Goal: Transaction & Acquisition: Obtain resource

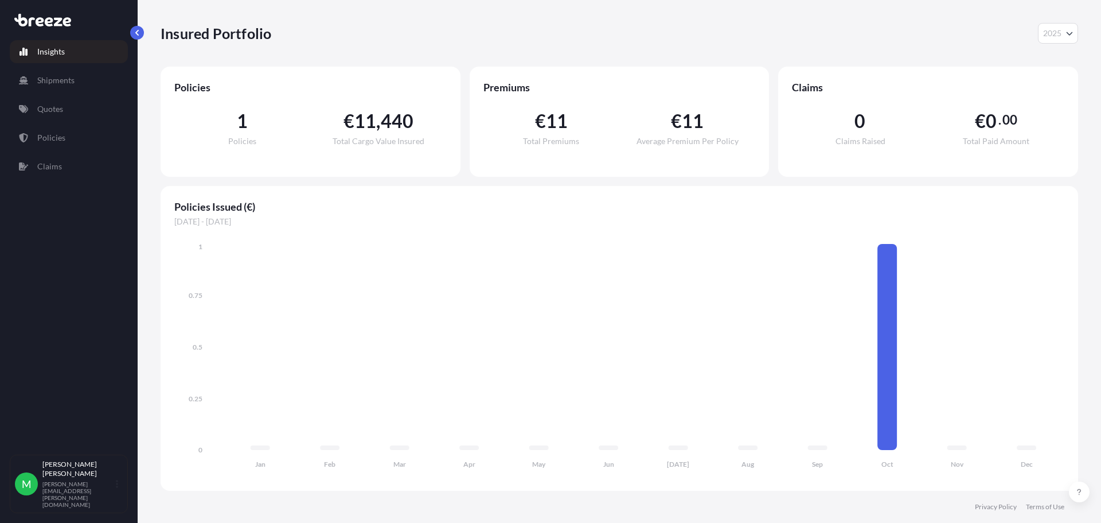
select select "2025"
click at [554, 268] on icon "Jan Feb Mar Apr May Jun [DATE] Aug Sep Oct Nov Dec 0 0.25 0.5 0.75 1" at bounding box center [619, 359] width 890 height 236
click at [58, 117] on link "Quotes" at bounding box center [69, 109] width 118 height 23
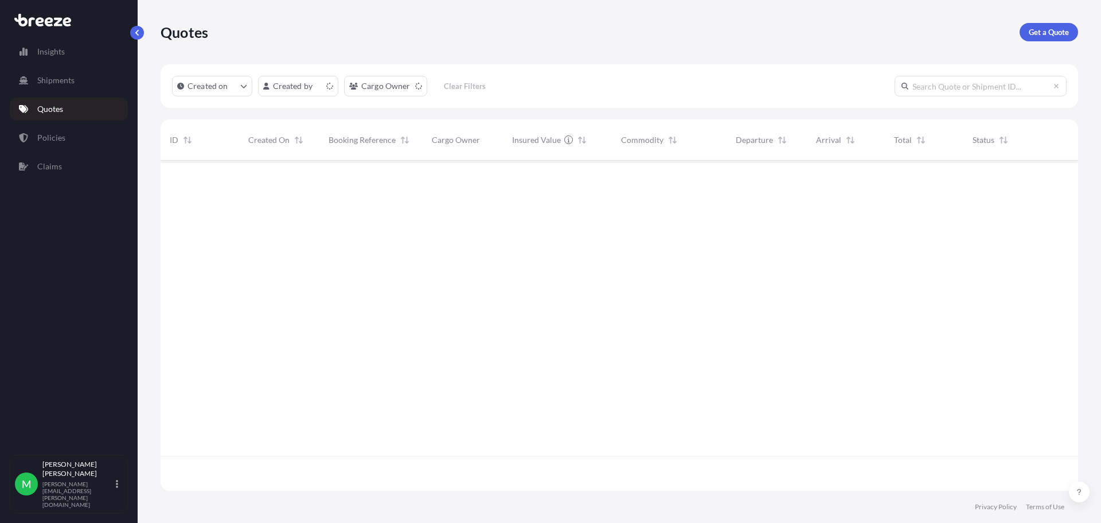
scroll to position [328, 909]
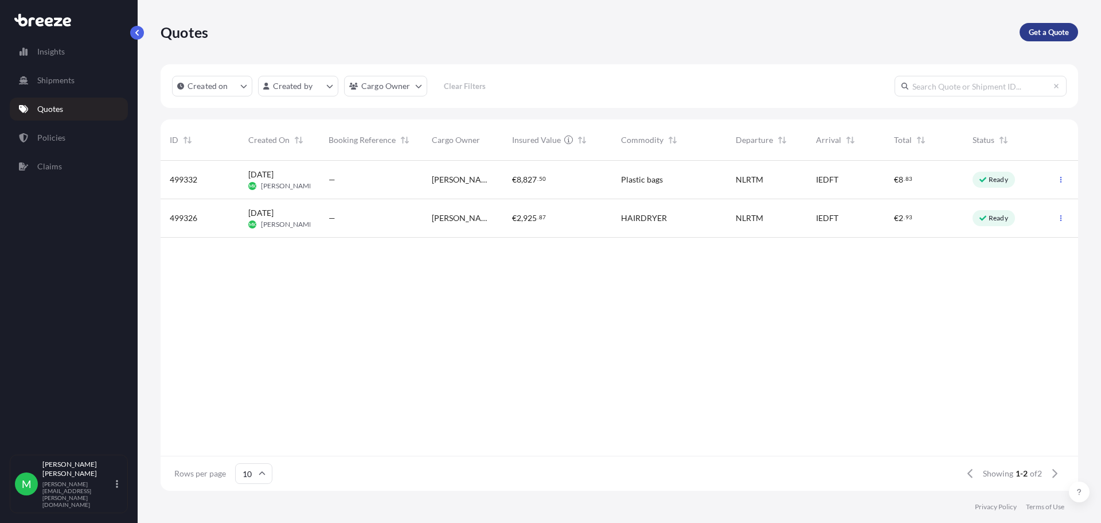
click at [1047, 33] on p "Get a Quote" at bounding box center [1049, 31] width 40 height 11
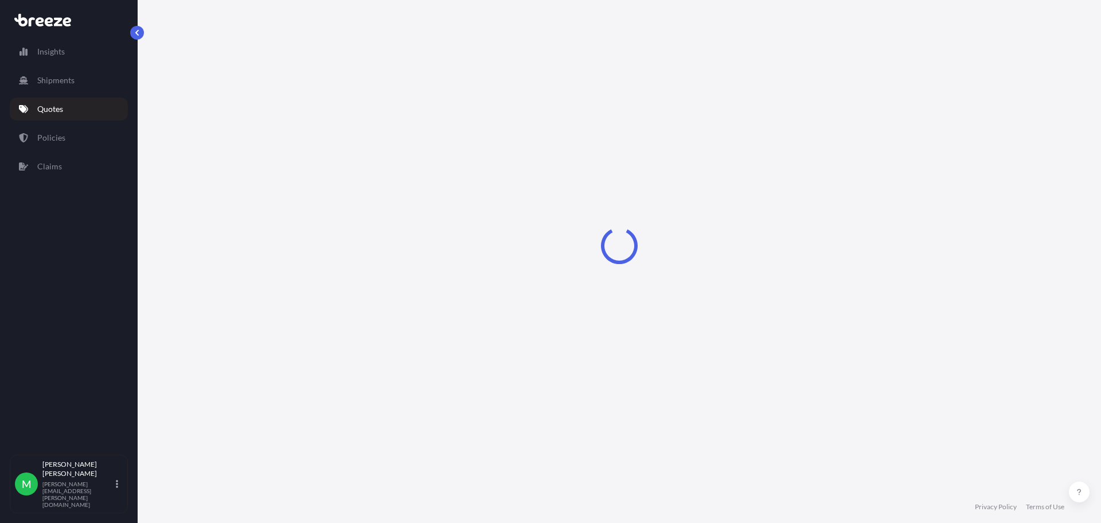
select select "Sea"
select select "1"
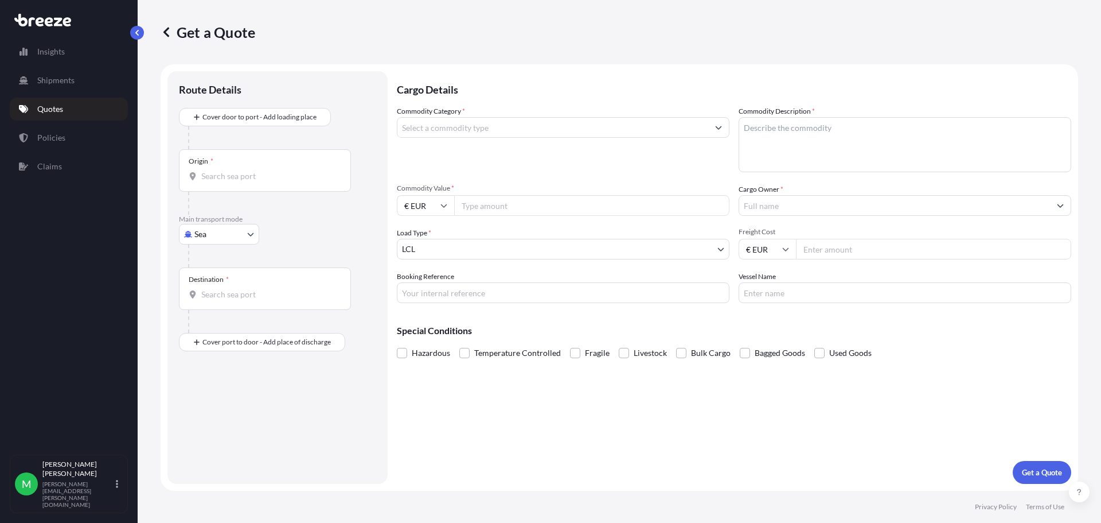
click at [456, 133] on input "Commodity Category *" at bounding box center [553, 127] width 311 height 21
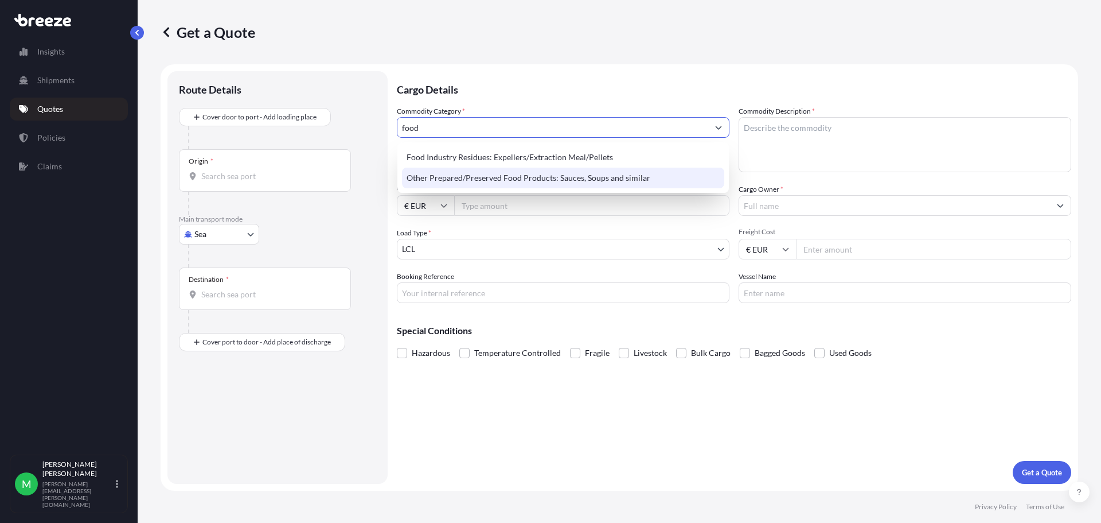
click at [465, 183] on div "Other Prepared/Preserved Food Products: Sauces, Soups and similar" at bounding box center [563, 177] width 322 height 21
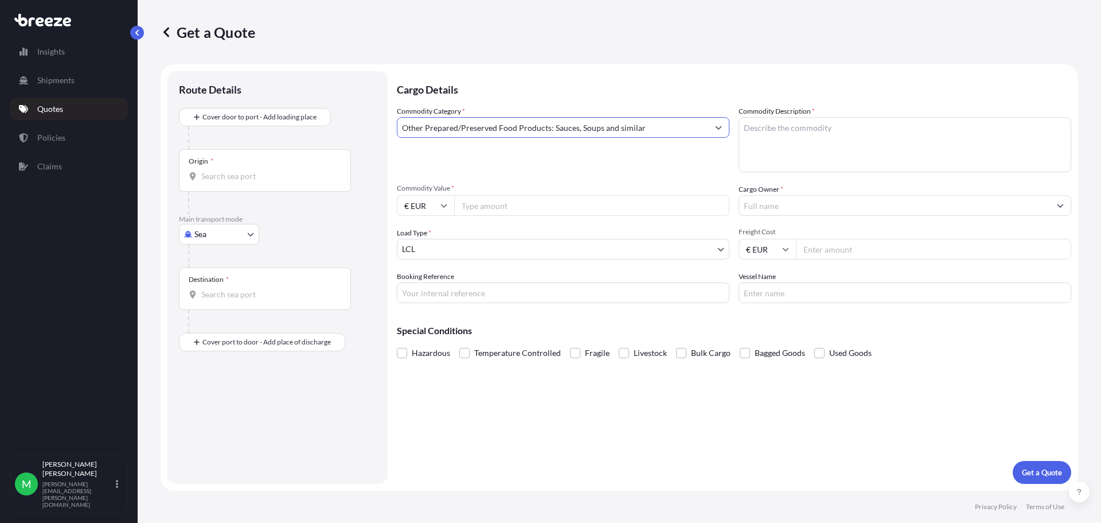
type input "Other Prepared/Preserved Food Products: Sauces, Soups and similar"
click at [772, 154] on textarea "Commodity Description *" at bounding box center [905, 144] width 333 height 55
paste textarea "600 St A029A QP Mayonnaise 450g 20/450g Kewpie JPN [DATE] 0 % 3,30 1.980,00 Jap…"
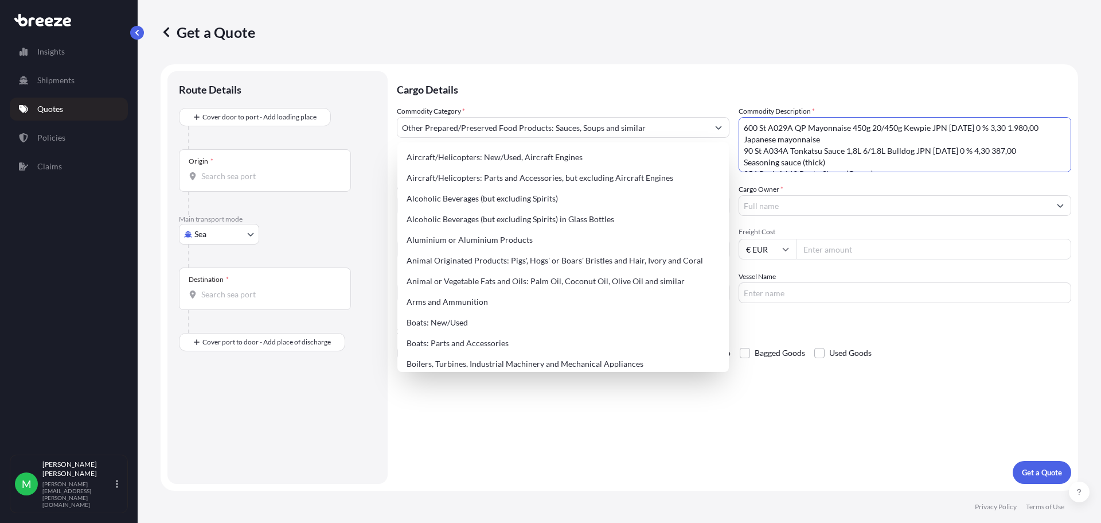
scroll to position [259, 0]
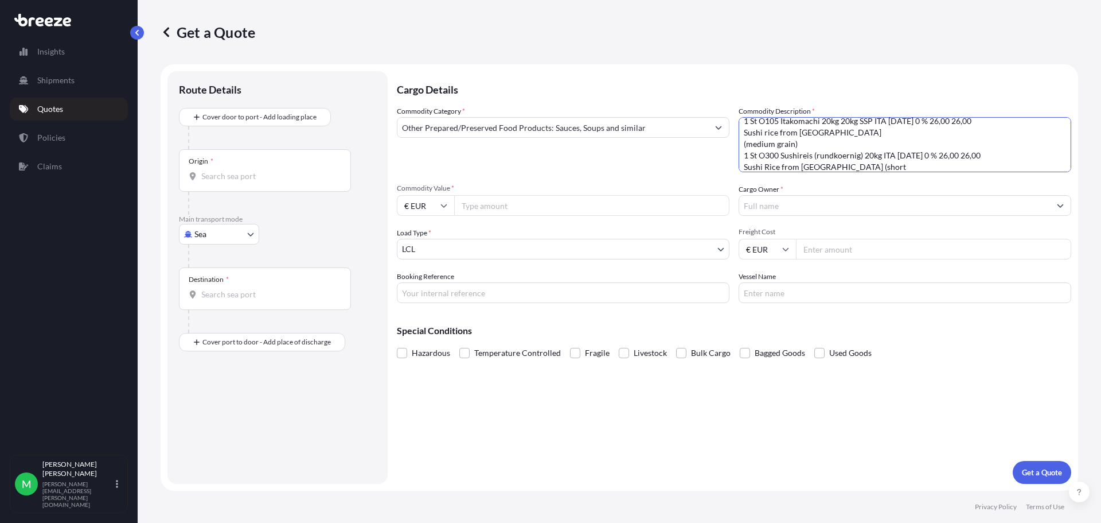
type textarea "600 St A029A QP Mayonnaise 450g 20/450g Kewpie JPN [DATE] 0 % 3,30 1.980,00 Jap…"
click at [580, 209] on input "Commodity Value *" at bounding box center [591, 205] width 275 height 21
type input "6116.28"
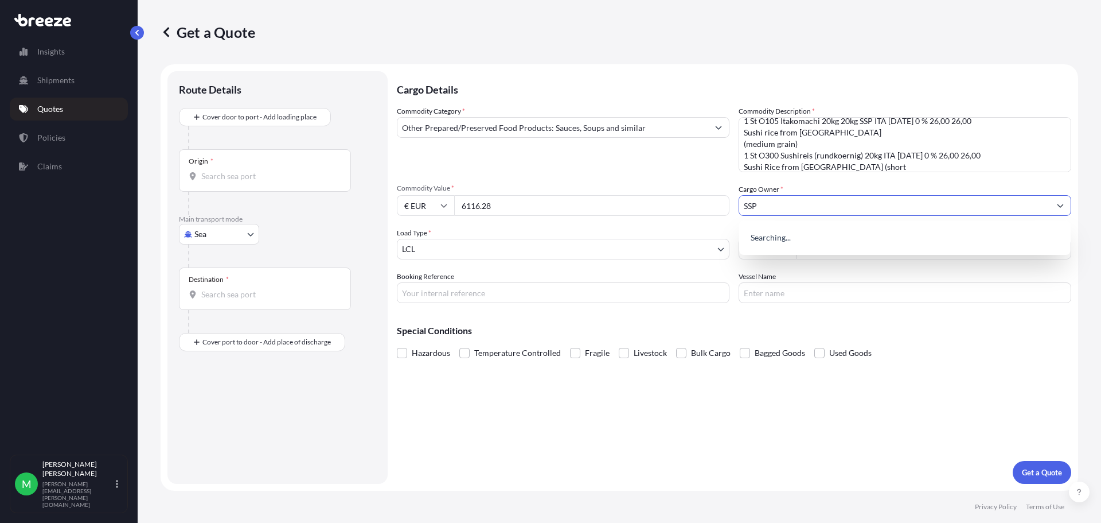
type input "SSP"
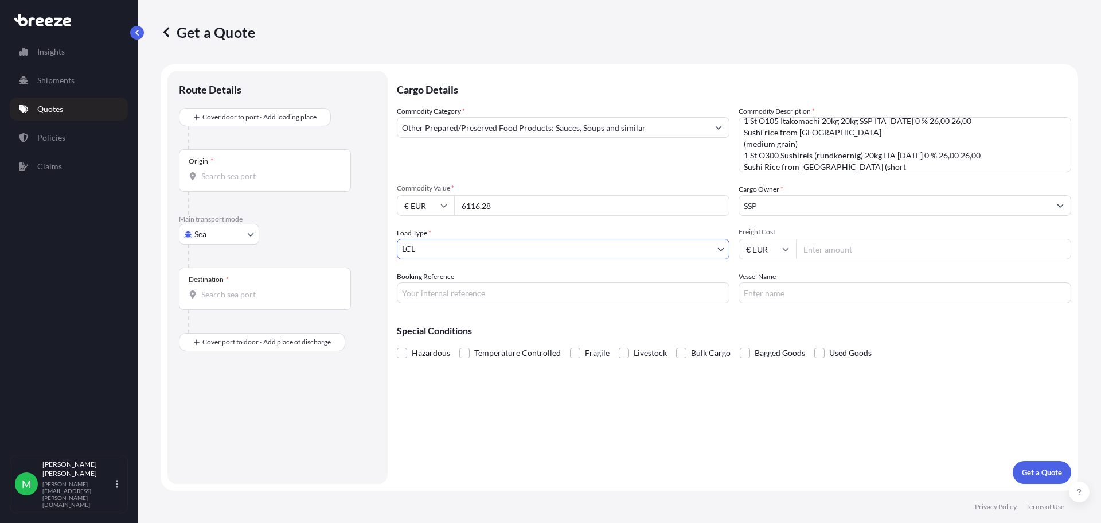
click at [875, 255] on input "Freight Cost" at bounding box center [933, 249] width 275 height 21
type input "495"
click at [232, 173] on input "Origin *" at bounding box center [268, 175] width 135 height 11
click at [236, 170] on input "Origin * Please select an origin" at bounding box center [268, 175] width 135 height 11
type input "NLRTM - [GEOGRAPHIC_DATA], [GEOGRAPHIC_DATA]"
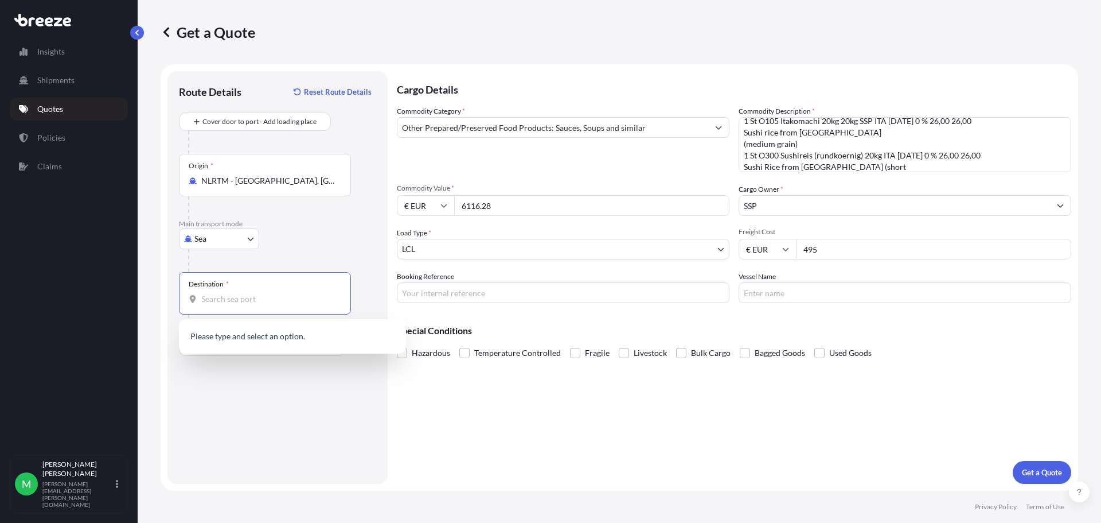
click at [252, 298] on input "Destination *" at bounding box center [268, 298] width 135 height 11
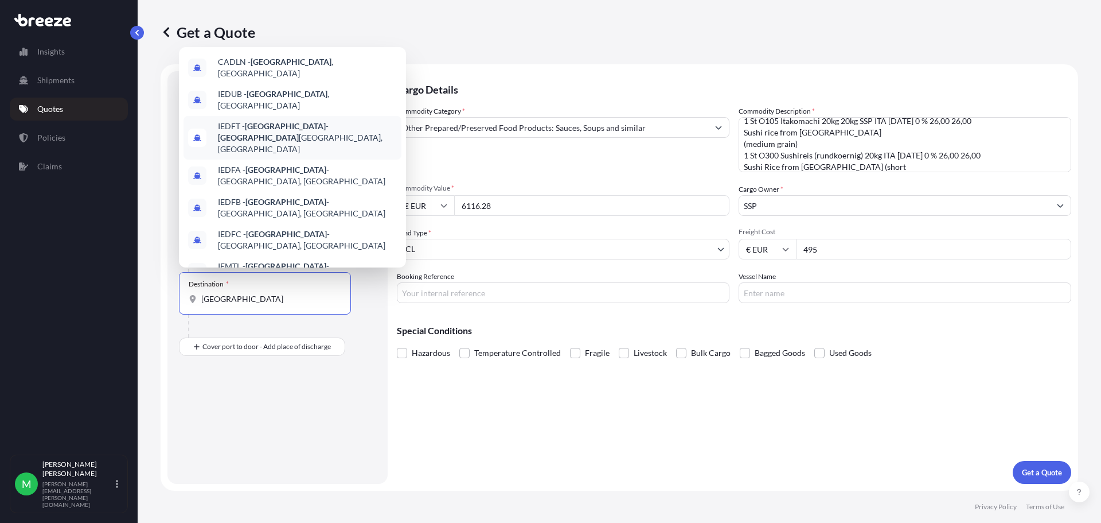
click at [279, 131] on span "IEDFT - [GEOGRAPHIC_DATA] - [GEOGRAPHIC_DATA], [GEOGRAPHIC_DATA]" at bounding box center [307, 137] width 179 height 34
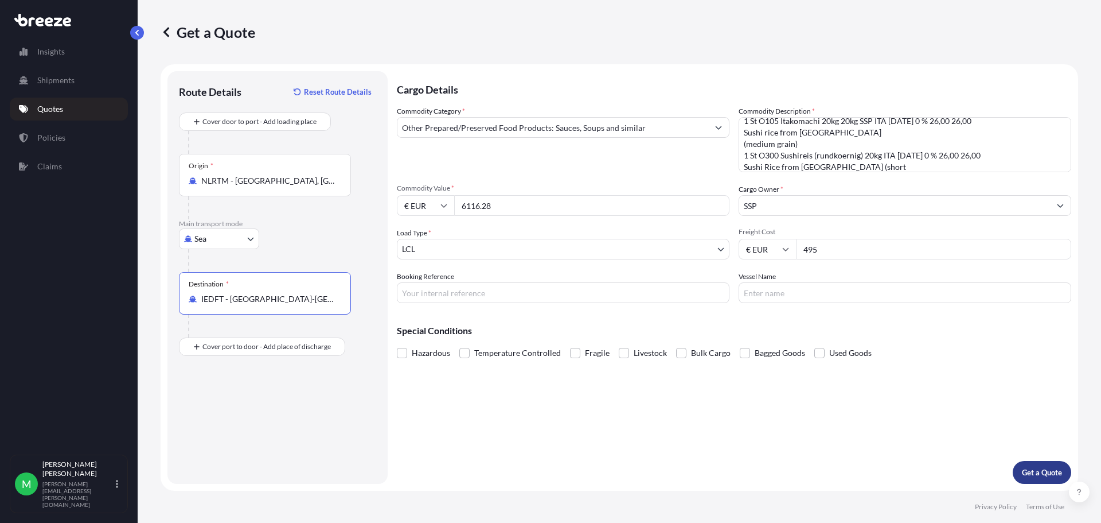
type input "IEDFT - [GEOGRAPHIC_DATA]-[GEOGRAPHIC_DATA], [GEOGRAPHIC_DATA]"
click at [1039, 477] on p "Get a Quote" at bounding box center [1042, 471] width 40 height 11
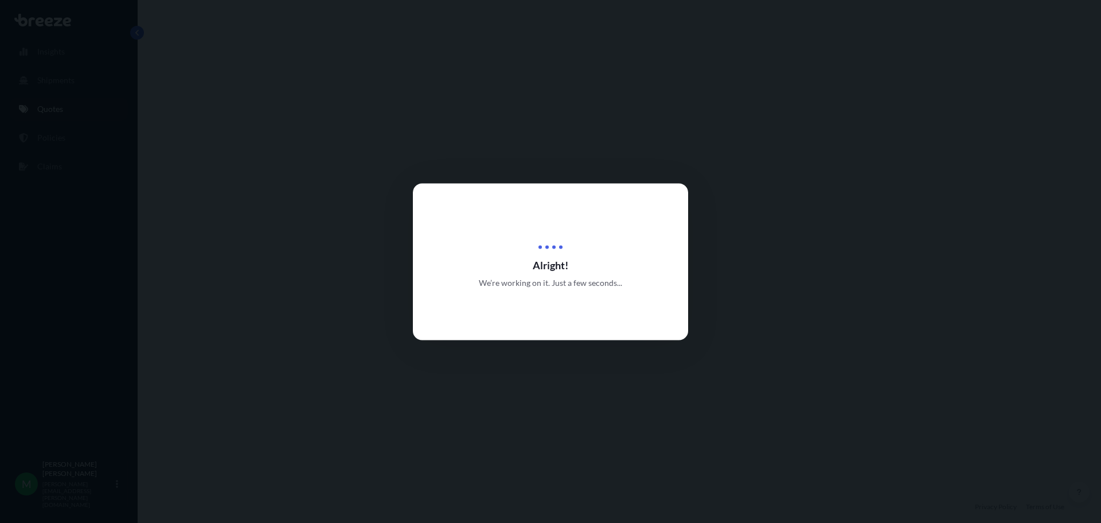
select select "Sea"
select select "1"
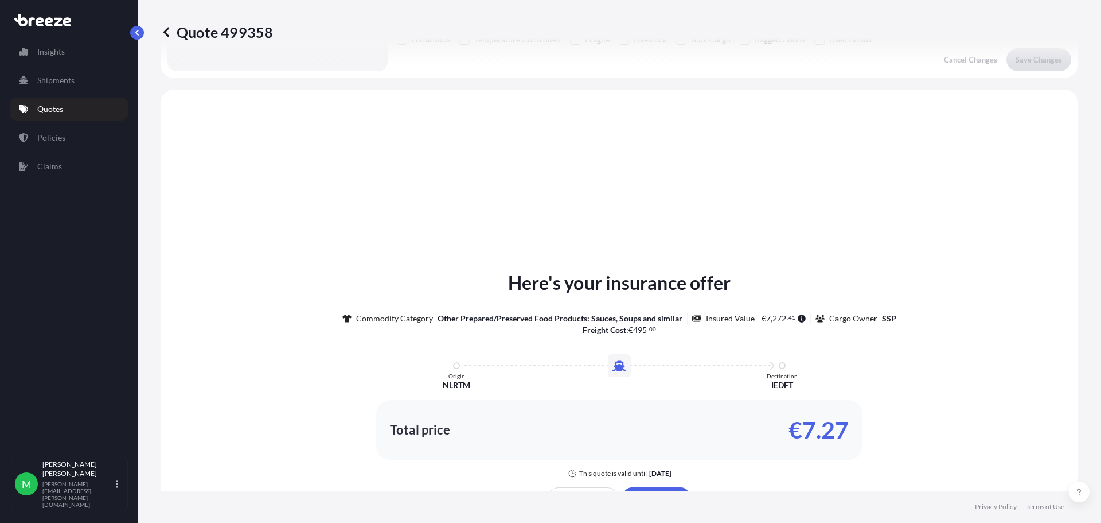
scroll to position [345, 0]
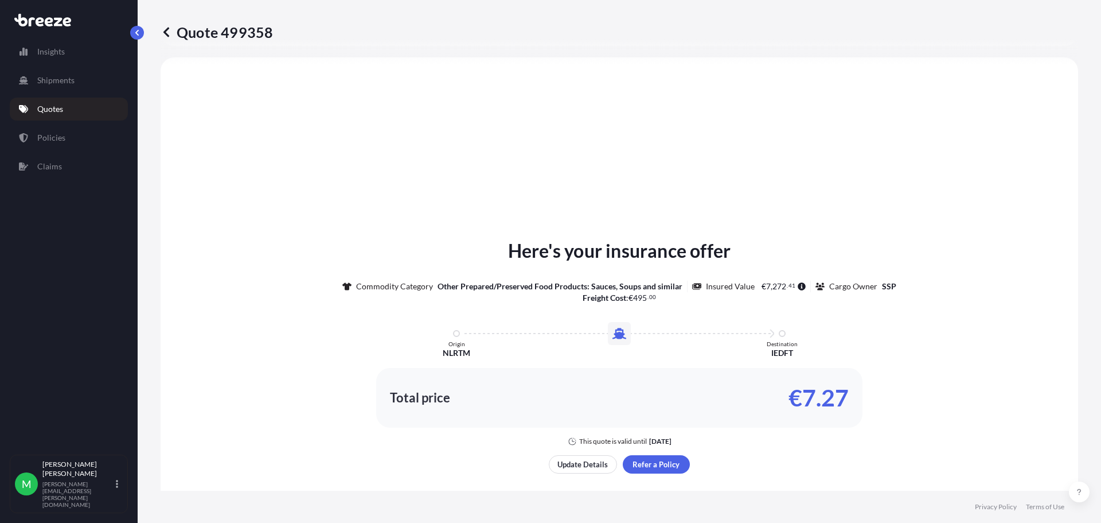
click at [63, 106] on p "Quotes" at bounding box center [50, 108] width 26 height 11
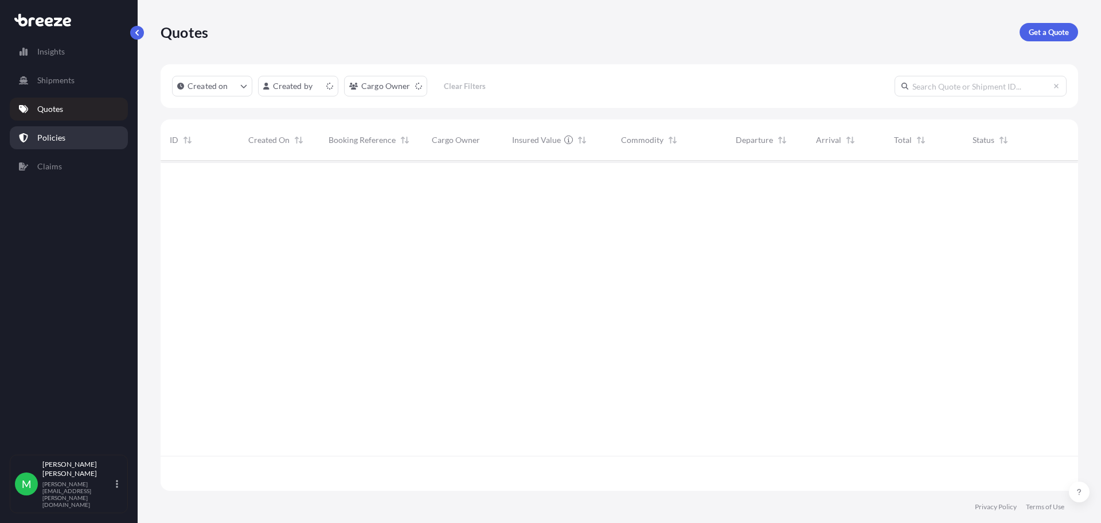
scroll to position [328, 909]
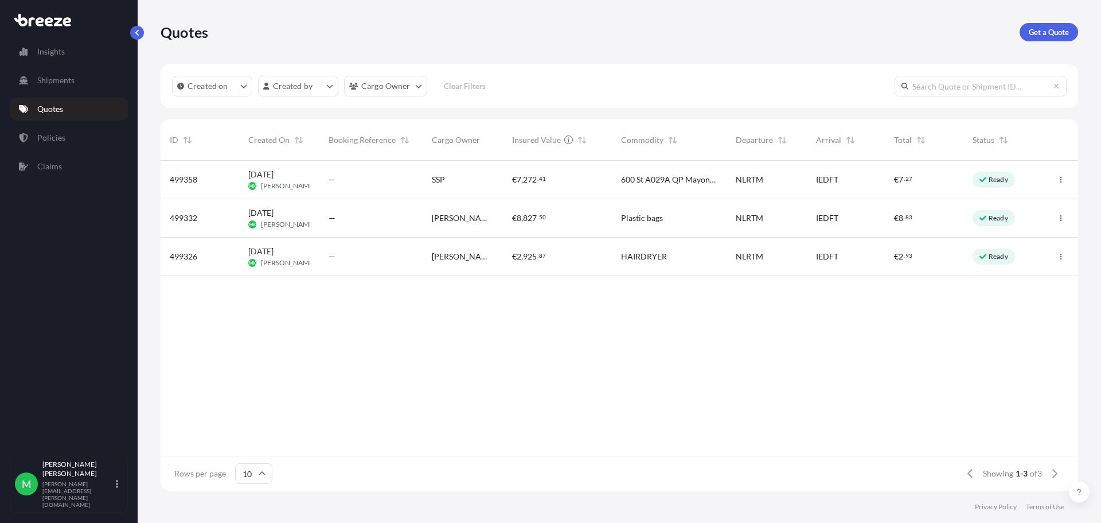
click at [274, 178] on span "[DATE]" at bounding box center [260, 174] width 25 height 11
select select "Sea"
select select "1"
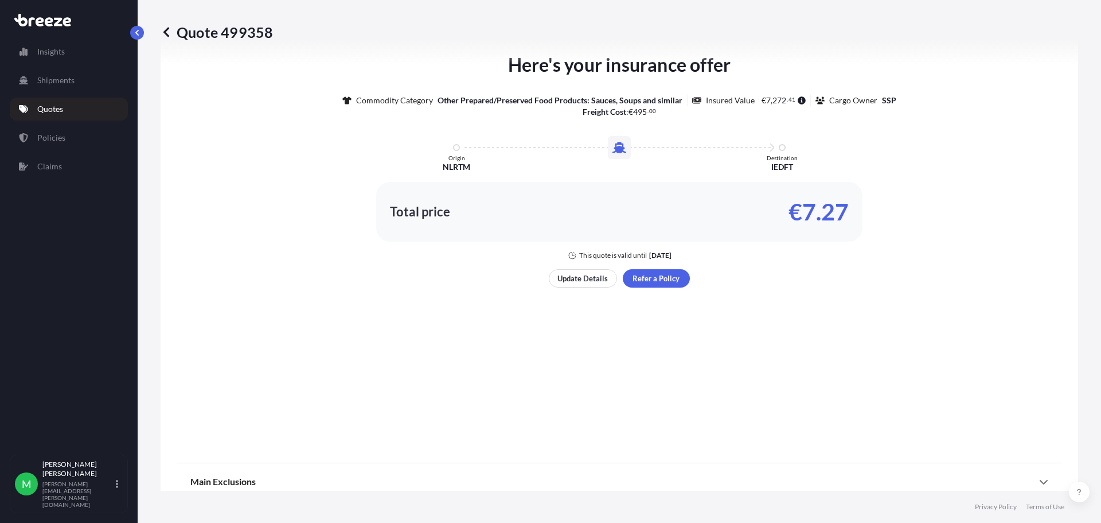
scroll to position [557, 0]
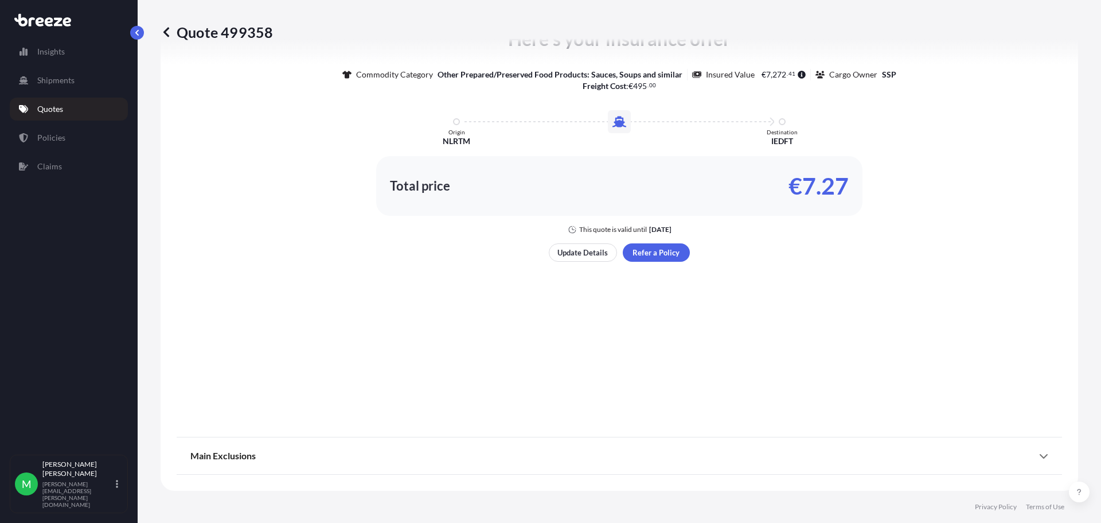
click at [1039, 452] on icon at bounding box center [1043, 455] width 9 height 9
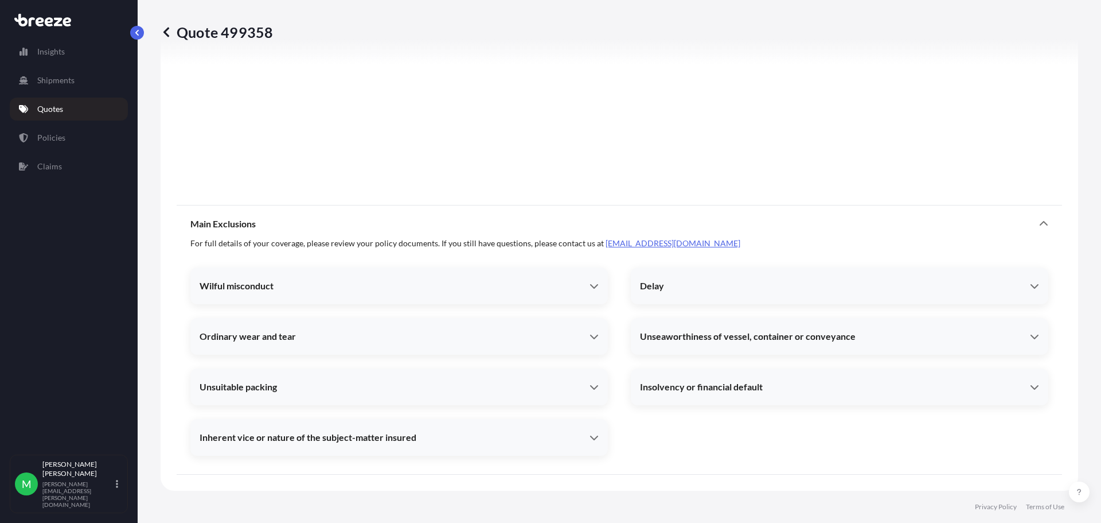
scroll to position [731, 0]
